Goal: Communication & Community: Participate in discussion

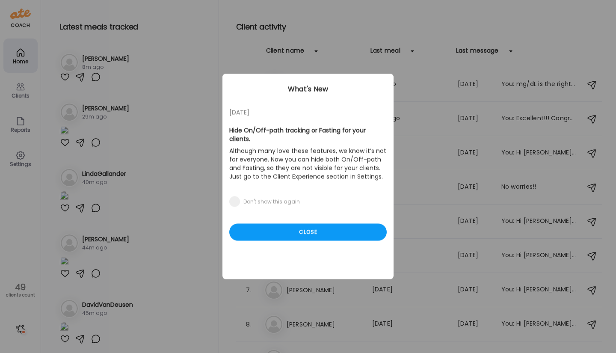
click at [147, 80] on div "Ate Coach Dashboard Wahoo! It’s official Take a moment to set up your Coach Pro…" at bounding box center [308, 176] width 616 height 353
drag, startPoint x: 201, startPoint y: 64, endPoint x: 201, endPoint y: 72, distance: 7.7
click at [201, 72] on div "Ate Coach Dashboard Wahoo! It’s official Take a moment to set up your Coach Pro…" at bounding box center [308, 176] width 616 height 353
click at [264, 224] on div "Close" at bounding box center [307, 232] width 157 height 17
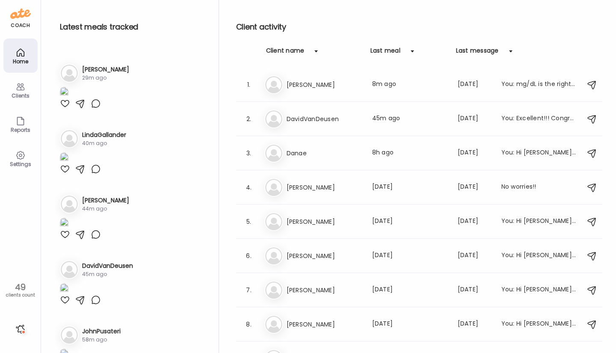
scroll to position [36, 0]
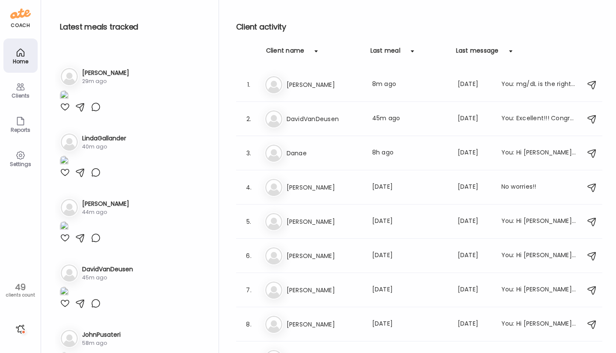
click at [64, 112] on div at bounding box center [65, 107] width 10 height 10
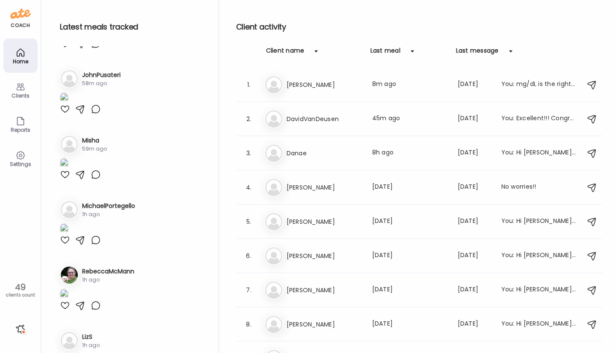
scroll to position [296, 0]
click at [525, 261] on div "An [PERSON_NAME] Last meal: [DATE] Last message: [DATE] You: Hi [PERSON_NAME], …" at bounding box center [420, 256] width 312 height 19
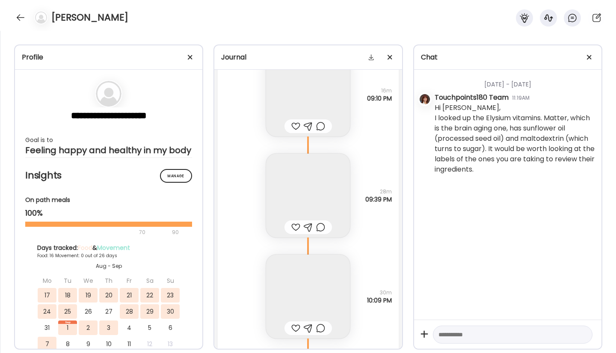
scroll to position [14295, 0]
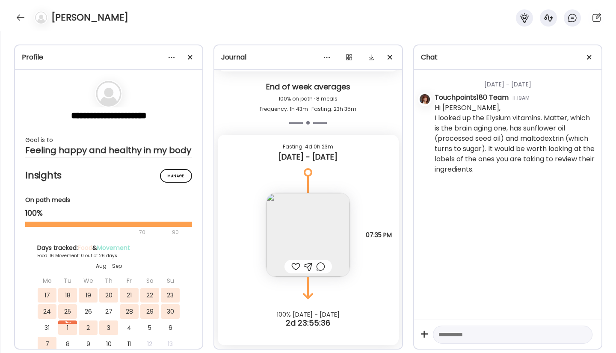
click at [18, 18] on div at bounding box center [21, 18] width 14 height 14
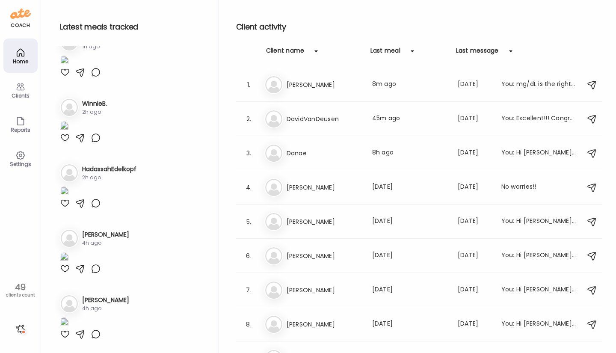
scroll to position [1105, 0]
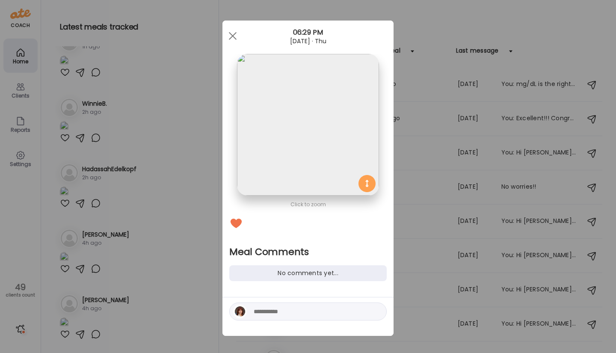
click at [248, 270] on div "No comments yet..." at bounding box center [307, 273] width 157 height 16
click at [254, 312] on textarea at bounding box center [312, 311] width 116 height 10
type textarea "**********"
click at [371, 312] on div at bounding box center [377, 312] width 12 height 12
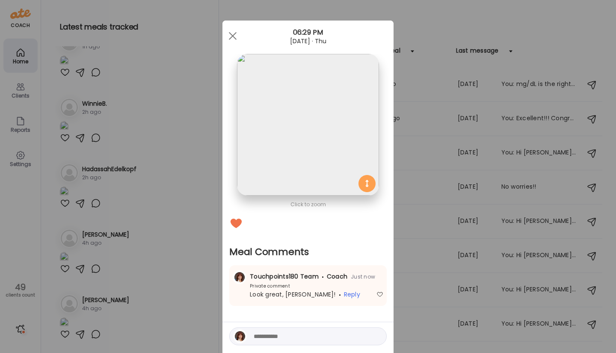
scroll to position [29, 0]
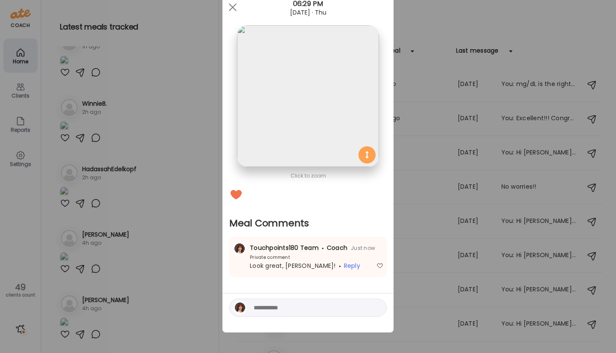
click at [237, 12] on div "[DATE] · Thu" at bounding box center [308, 12] width 171 height 7
click at [229, 9] on div at bounding box center [232, 7] width 17 height 17
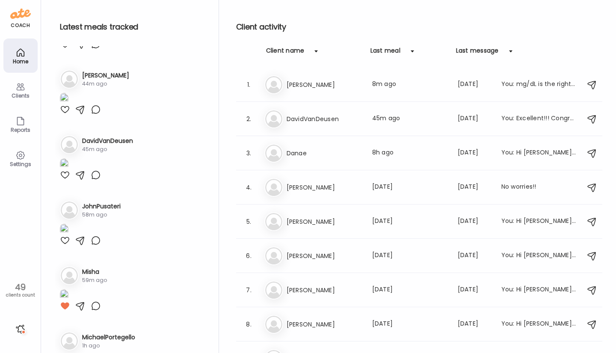
scroll to position [162, 0]
click at [89, 16] on h3 "LindaGallander" at bounding box center [104, 11] width 44 height 9
click at [68, 41] on img at bounding box center [64, 35] width 9 height 12
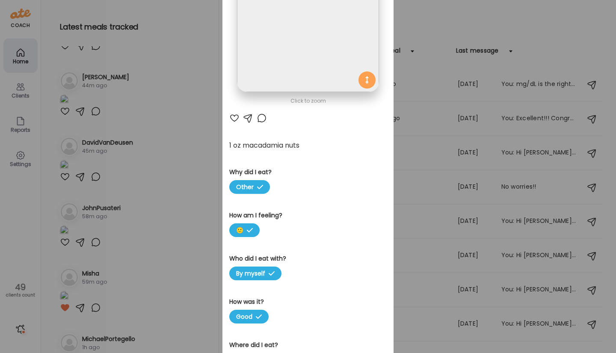
scroll to position [0, 0]
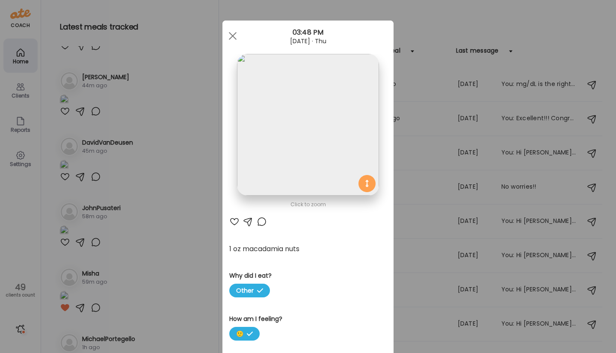
click at [228, 33] on div at bounding box center [232, 35] width 17 height 17
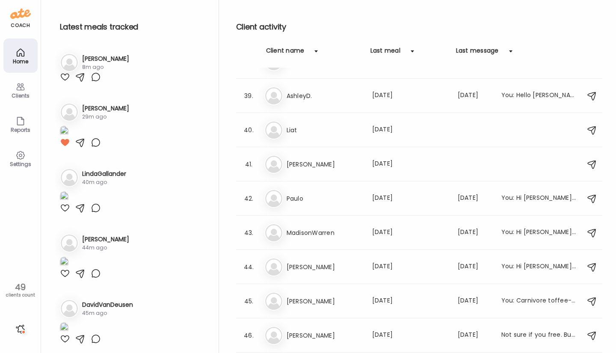
scroll to position [1310, 0]
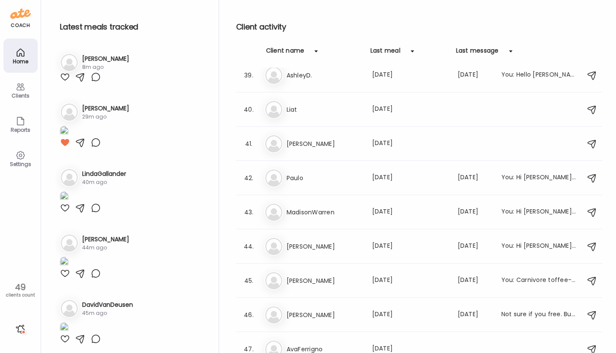
click at [306, 213] on h3 "MadisonWarren" at bounding box center [324, 212] width 75 height 10
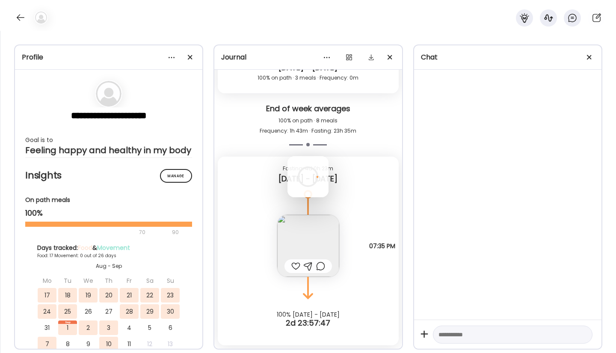
click at [306, 197] on div at bounding box center [308, 176] width 41 height 41
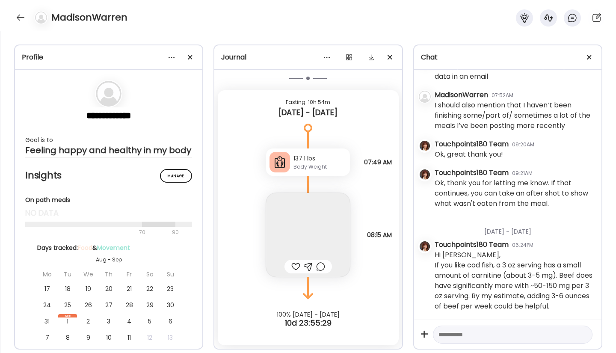
scroll to position [485, 0]
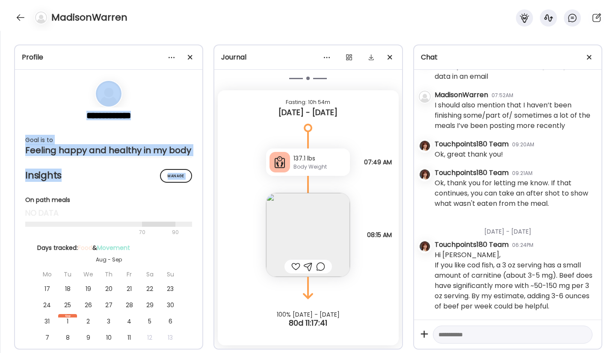
drag, startPoint x: 205, startPoint y: 101, endPoint x: 205, endPoint y: 189, distance: 88.2
click at [205, 189] on div "**********" at bounding box center [308, 192] width 616 height 322
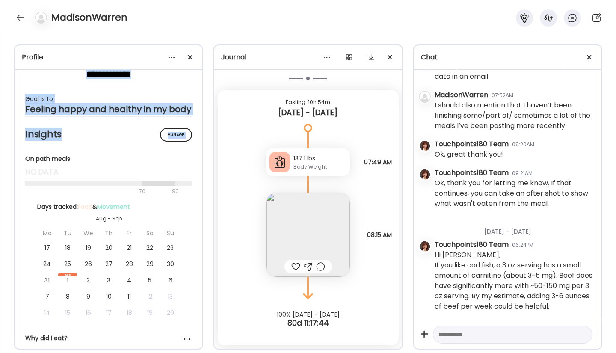
scroll to position [0, 0]
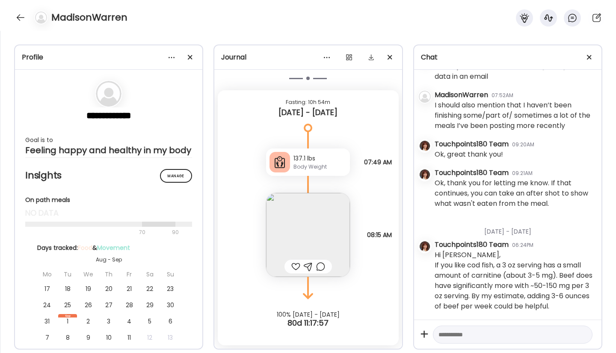
drag, startPoint x: 600, startPoint y: 288, endPoint x: 442, endPoint y: 23, distance: 309.0
click at [442, 23] on div "MadisonWarren" at bounding box center [308, 15] width 616 height 31
click at [16, 18] on div at bounding box center [21, 18] width 14 height 14
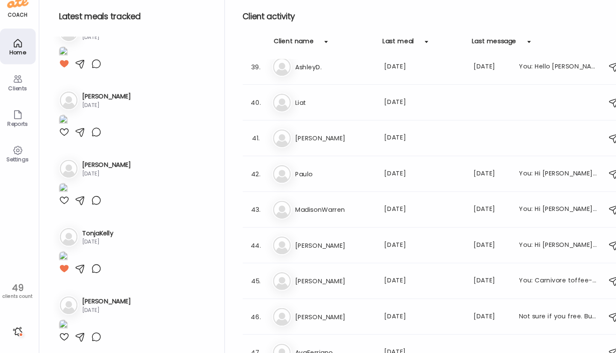
scroll to position [3701, 0]
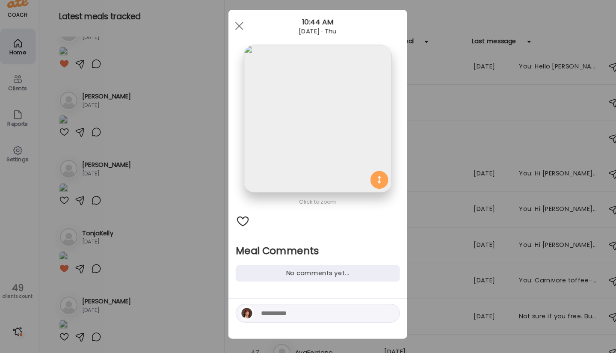
click at [254, 311] on textarea at bounding box center [312, 311] width 116 height 10
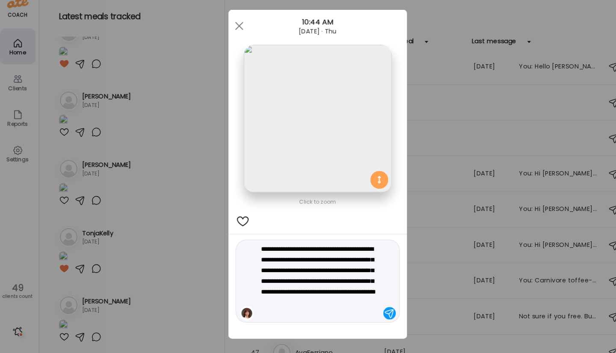
type textarea "**********"
click at [373, 310] on div at bounding box center [377, 312] width 12 height 12
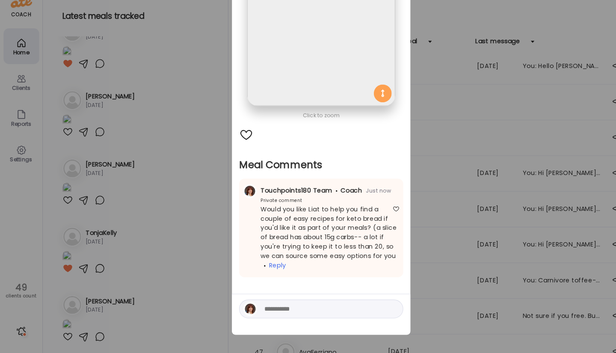
scroll to position [0, 0]
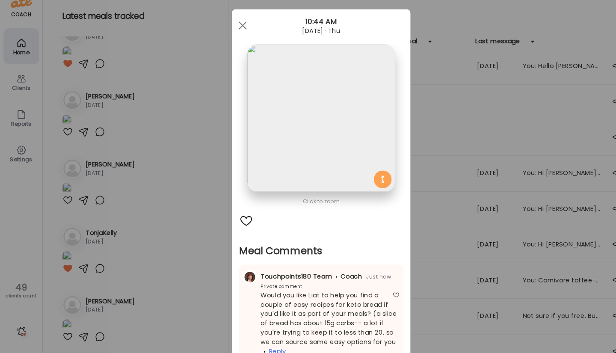
click at [229, 36] on span at bounding box center [233, 36] width 8 height 8
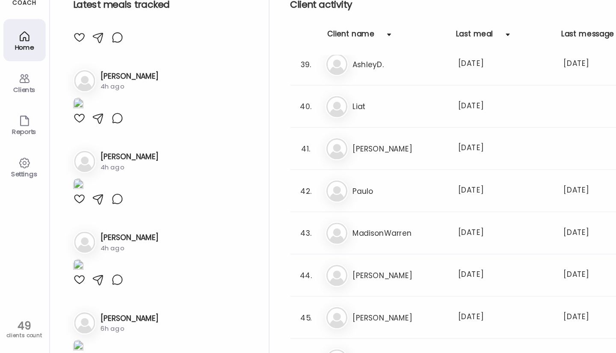
scroll to position [743, 0]
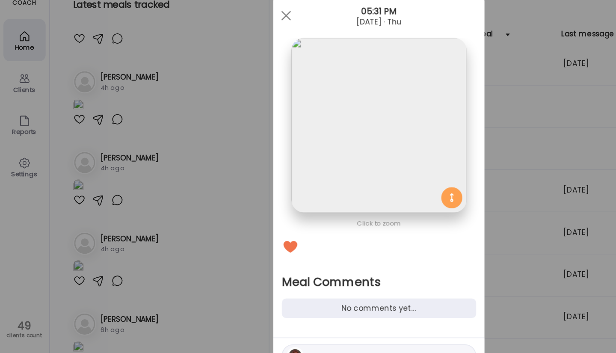
scroll to position [3, 0]
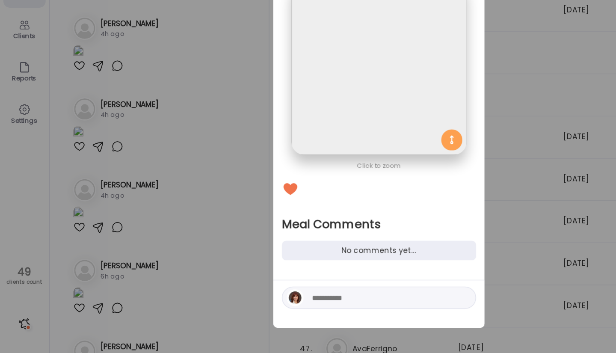
click at [258, 308] on textarea at bounding box center [312, 308] width 116 height 10
type textarea "*"
click at [148, 249] on div "Ate Coach Dashboard Wahoo! It’s official Take a moment to set up your Coach Pro…" at bounding box center [308, 176] width 616 height 353
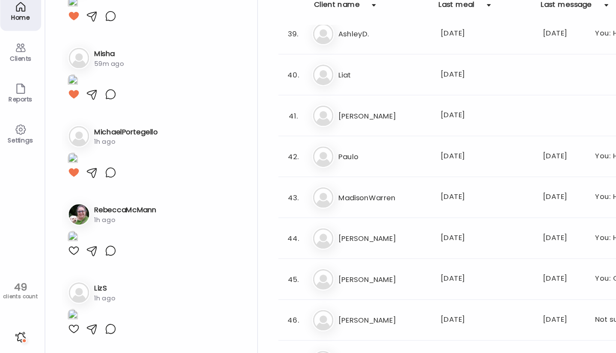
scroll to position [346, 0]
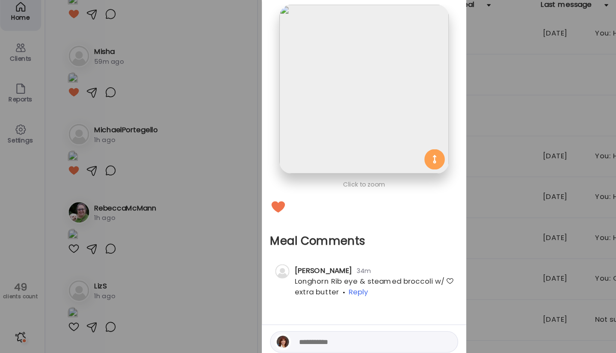
click at [254, 334] on textarea at bounding box center [312, 333] width 116 height 10
type textarea "**********"
click at [373, 331] on div at bounding box center [377, 333] width 12 height 12
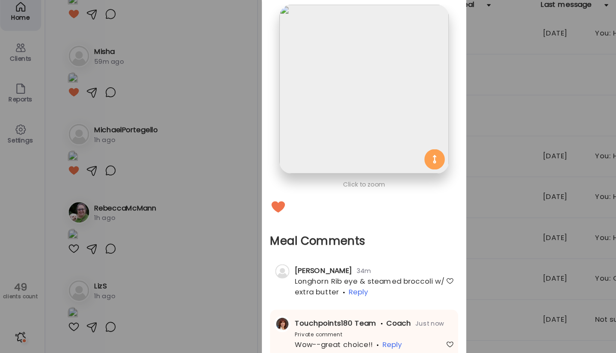
scroll to position [0, 0]
